Goal: Communication & Community: Ask a question

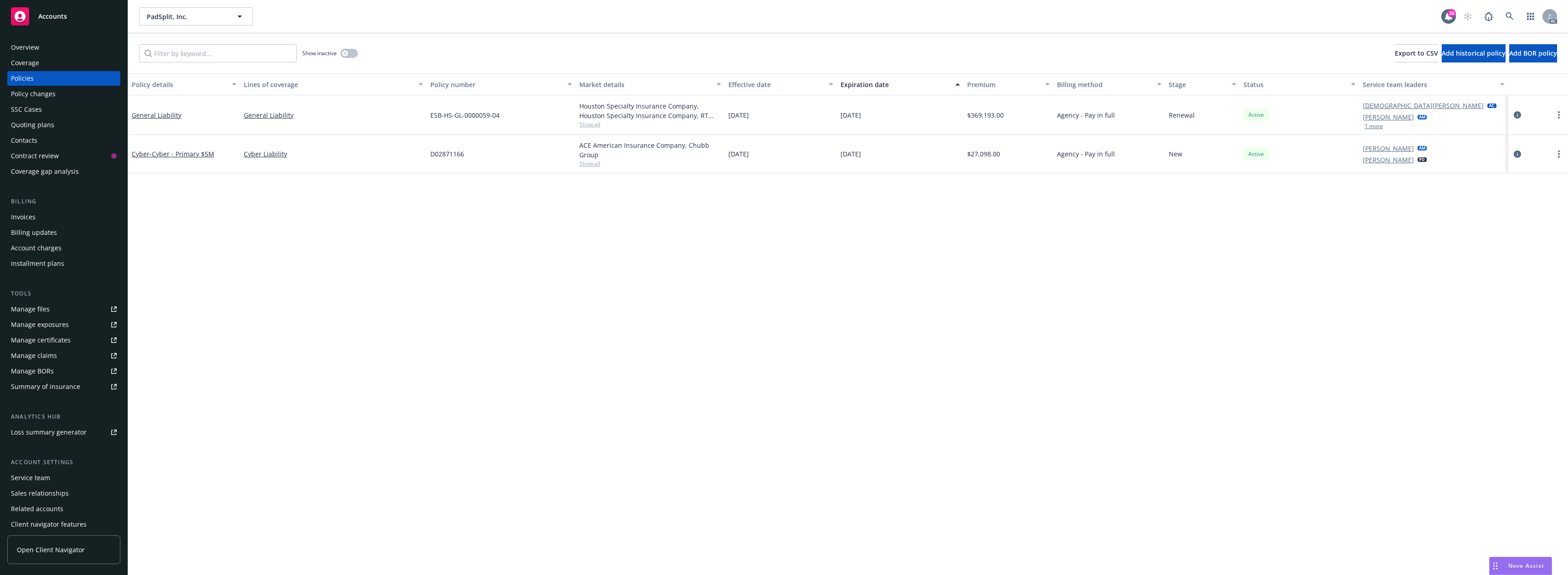
click at [1528, 564] on span "Nova Assist" at bounding box center [1526, 565] width 36 height 8
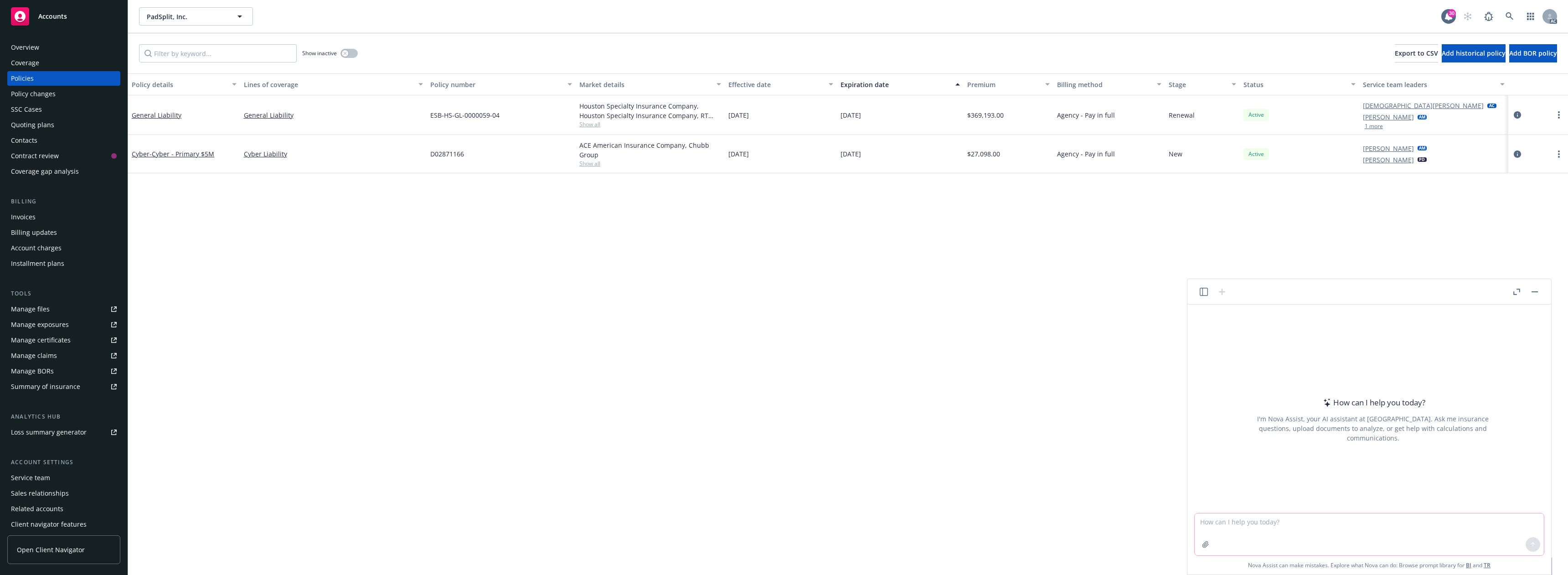
click at [1245, 519] on textarea at bounding box center [1368, 534] width 349 height 42
paste textarea "Hi [PERSON_NAME], Will Axis waive consent to settle as a coverage defense—up to…"
type textarea "Hi [PERSON_NAME], Will Axis waive consent to settle as a coverage defense—up to…"
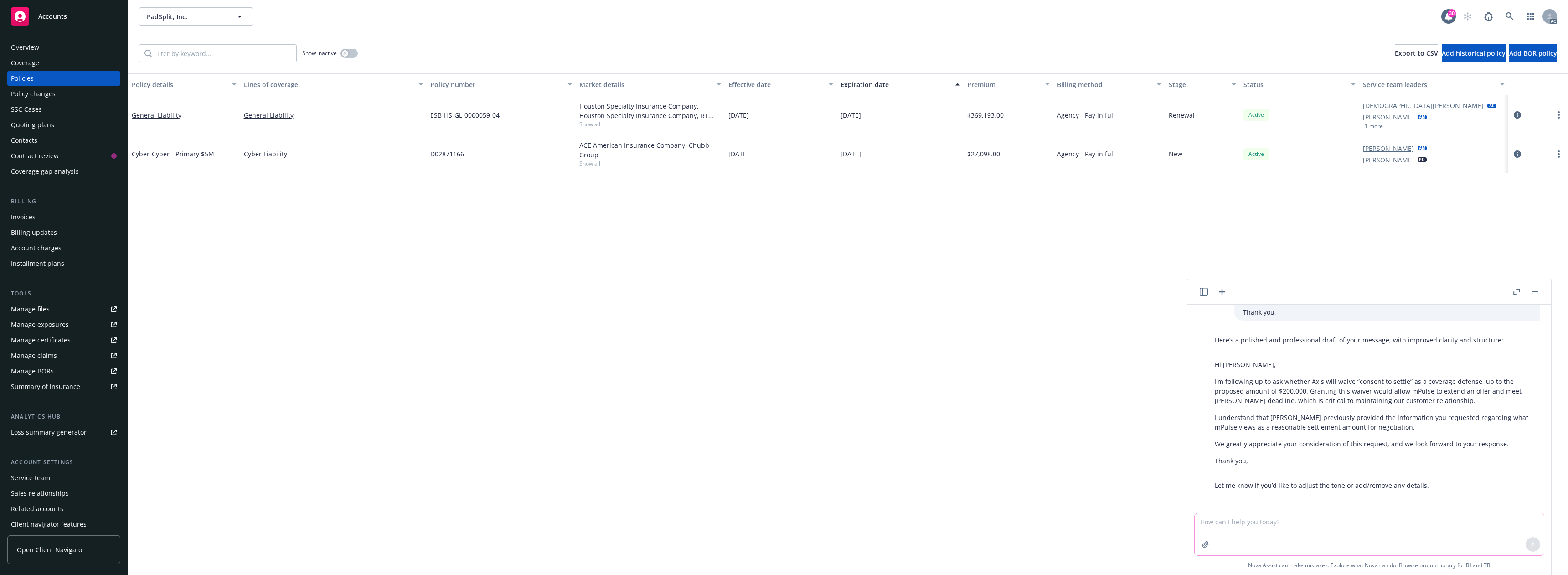
scroll to position [100, 0]
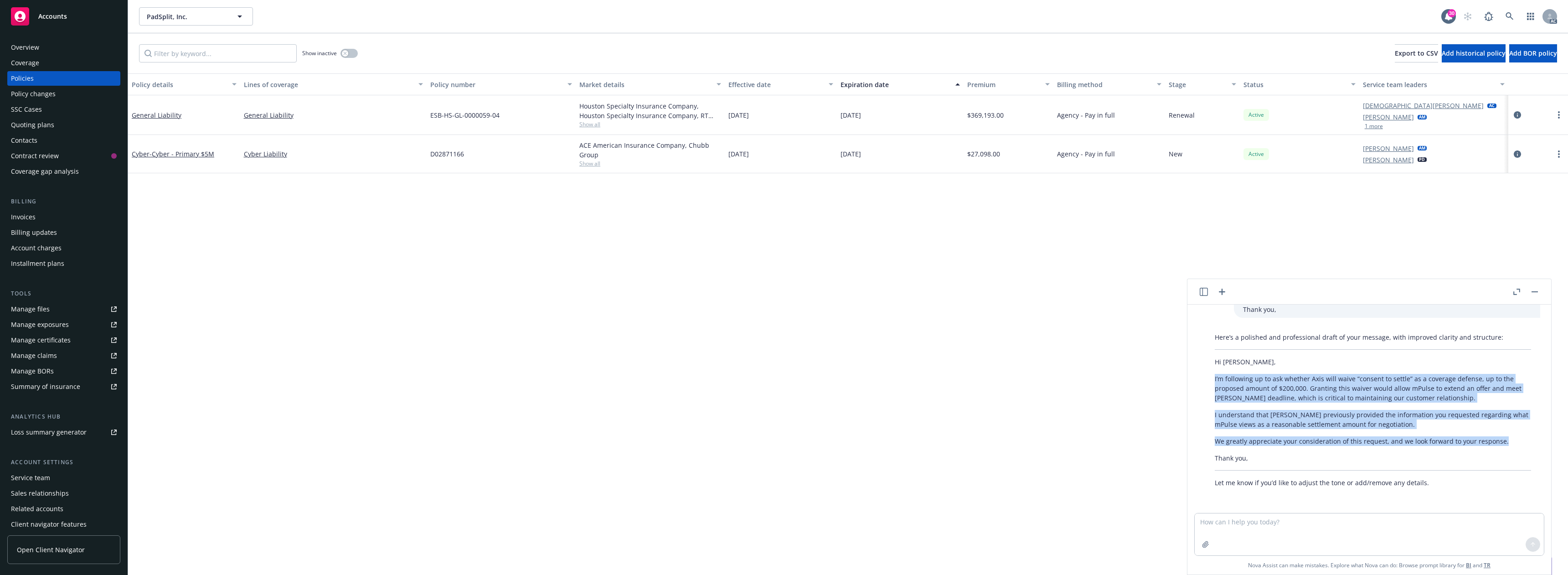
drag, startPoint x: 1212, startPoint y: 378, endPoint x: 1501, endPoint y: 447, distance: 297.1
click at [1501, 447] on div "Here’s a polished and professional draft of your message, with improved clarity…" at bounding box center [1372, 410] width 334 height 162
copy div "I’m following up to ask whether Axis will waive “consent to settle” as a covera…"
